Goal: Task Accomplishment & Management: Manage account settings

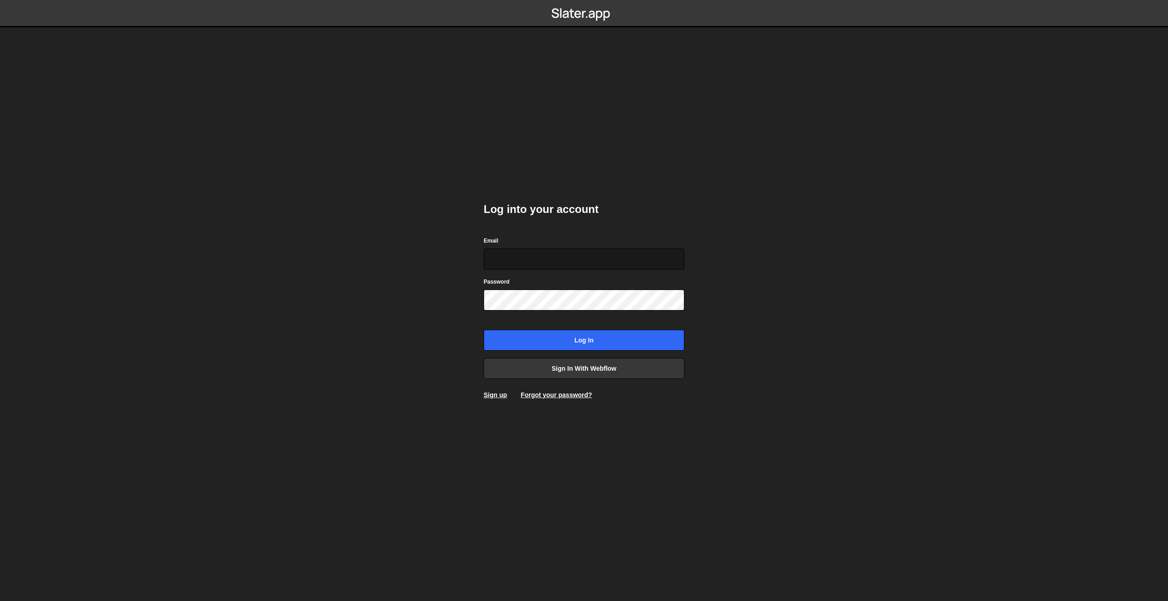
click at [500, 263] on input "Email" at bounding box center [584, 259] width 201 height 21
type input "[PERSON_NAME][EMAIL_ADDRESS][DOMAIN_NAME]"
click at [520, 254] on input "[PERSON_NAME][EMAIL_ADDRESS][DOMAIN_NAME]" at bounding box center [584, 259] width 201 height 21
click at [558, 217] on div "Log into your account Email [EMAIL_ADDRESS][DOMAIN_NAME] Password Log in Sign i…" at bounding box center [584, 300] width 201 height 225
